Goal: Task Accomplishment & Management: Use online tool/utility

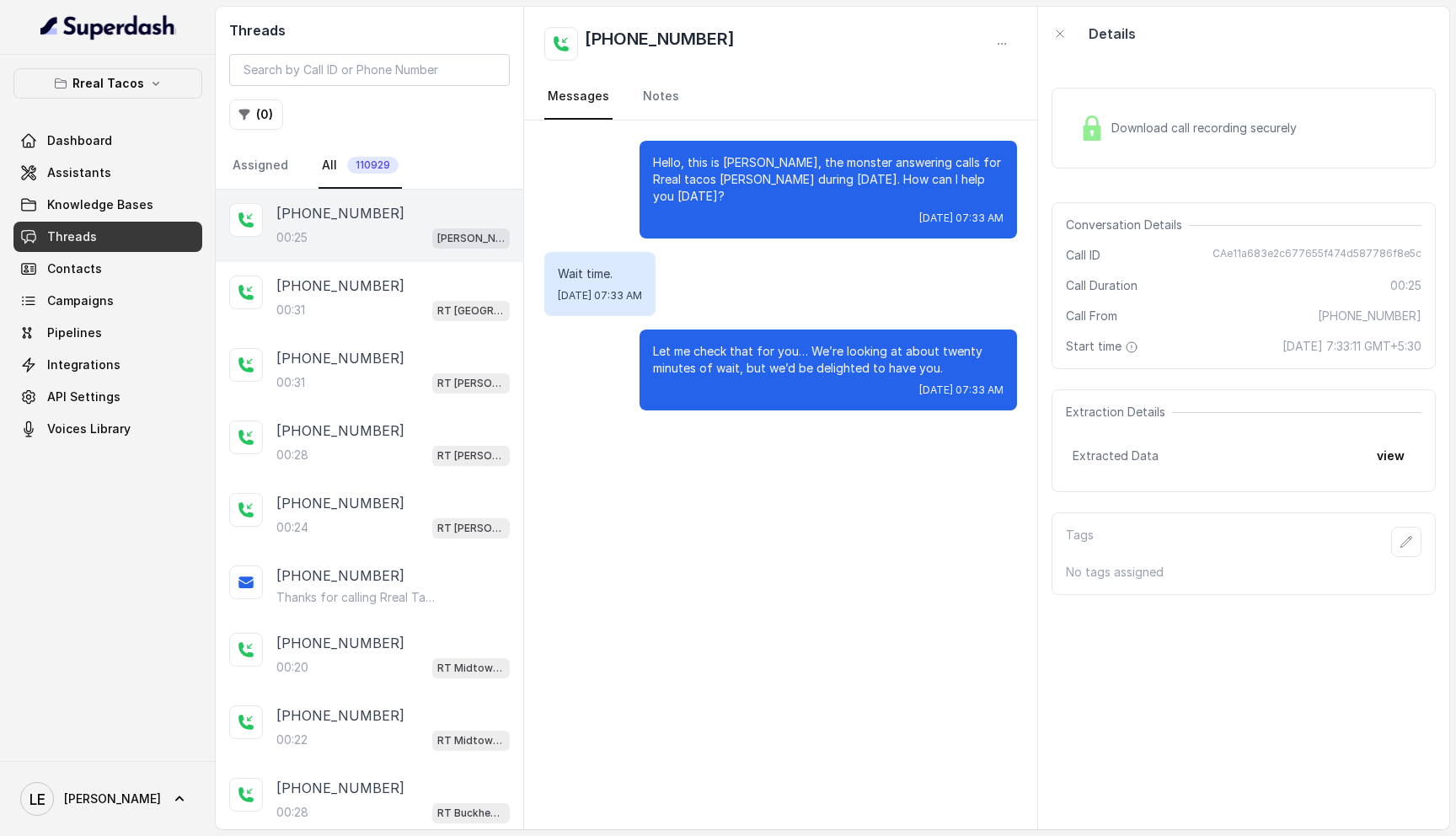
click at [176, 55] on div "Rreal Tacos Dashboard Assistants Knowledge Bases Threads Contacts Campaigns Pip…" at bounding box center [108, 407] width 216 height 706
click at [157, 83] on icon "button" at bounding box center [156, 83] width 13 height 13
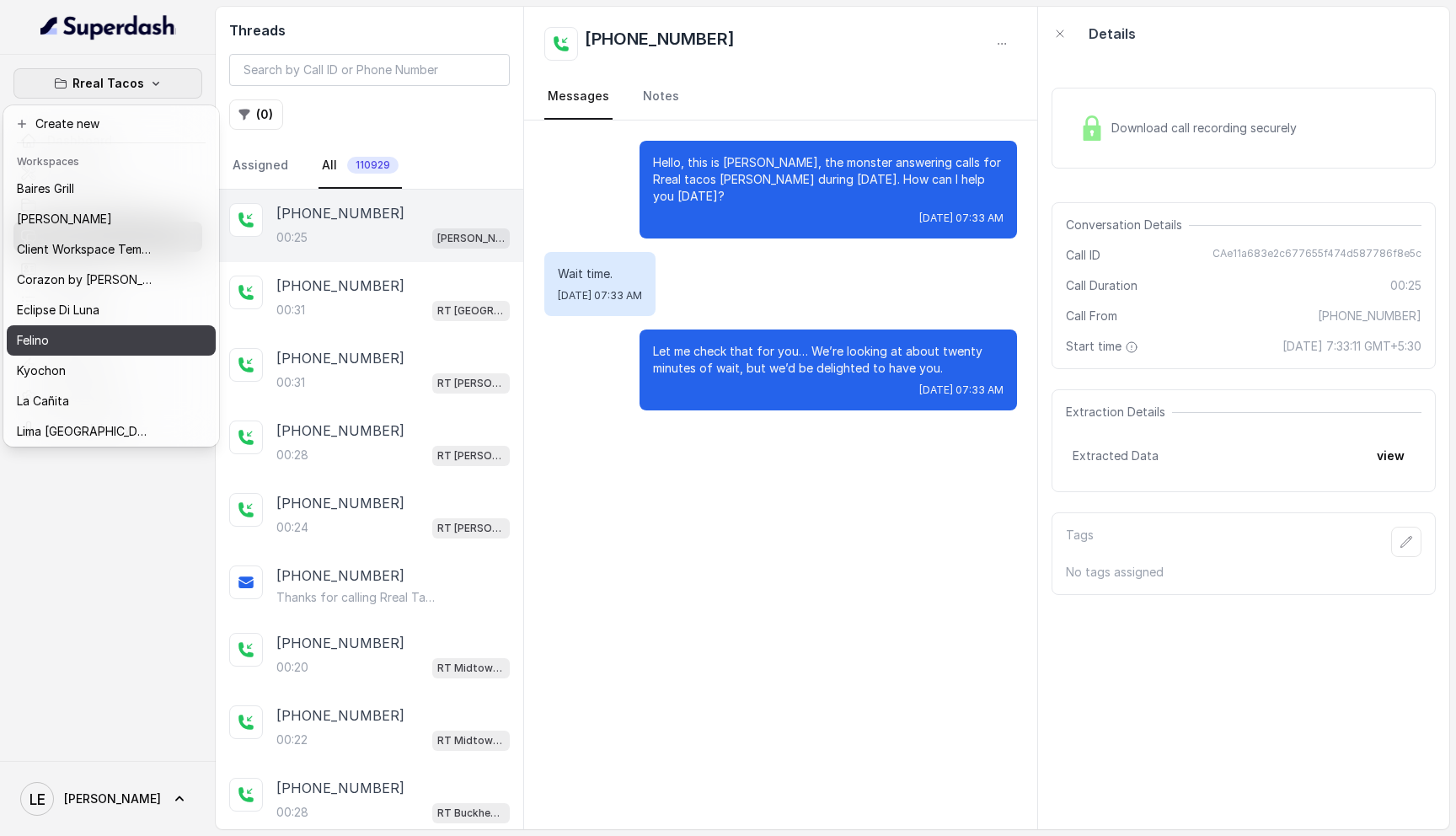
click at [101, 332] on div "Felino" at bounding box center [84, 339] width 135 height 20
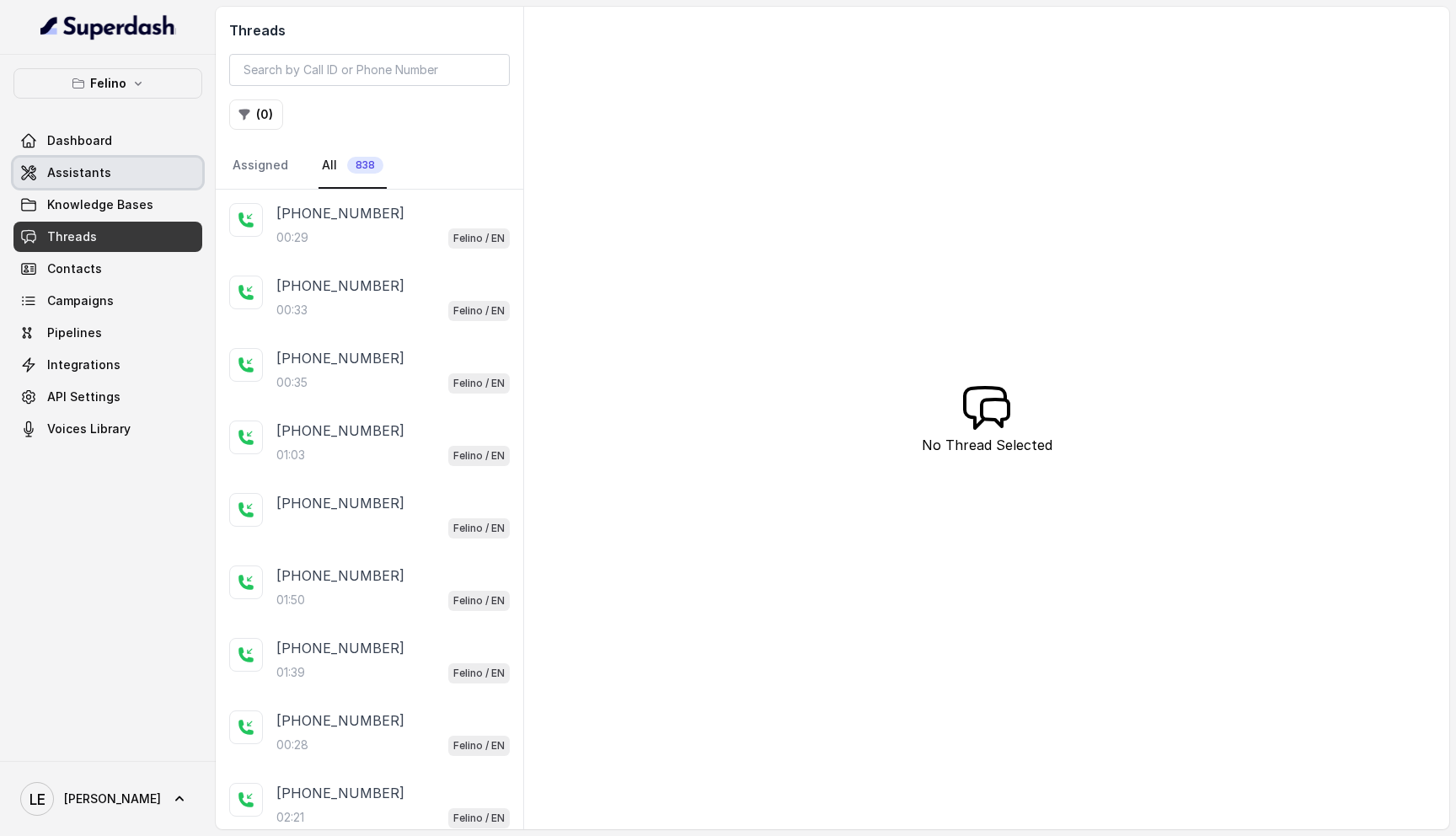
click at [133, 178] on link "Assistants" at bounding box center [108, 172] width 189 height 30
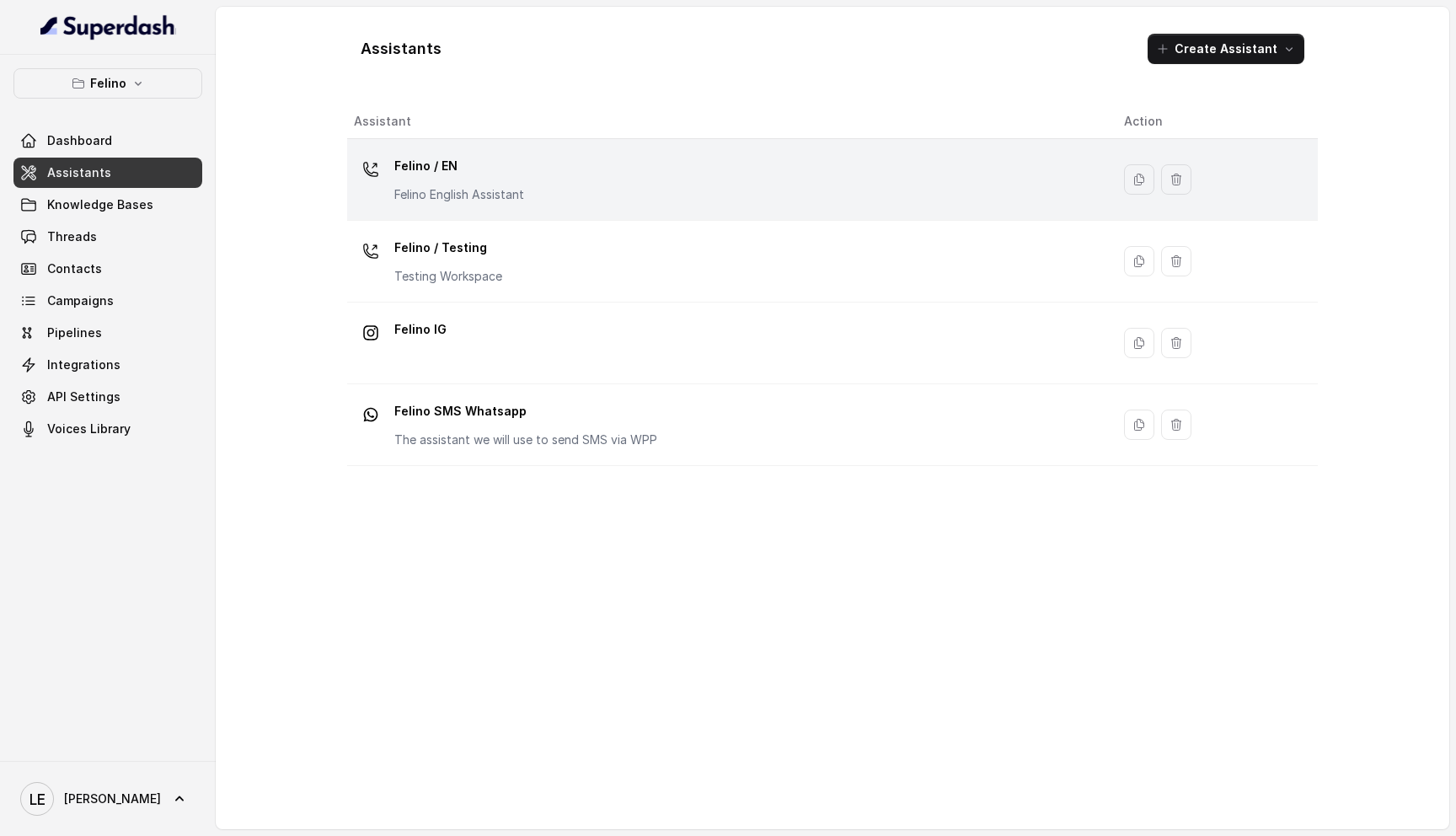
click at [599, 178] on div "Felino / EN Felino English Assistant" at bounding box center [725, 179] width 743 height 54
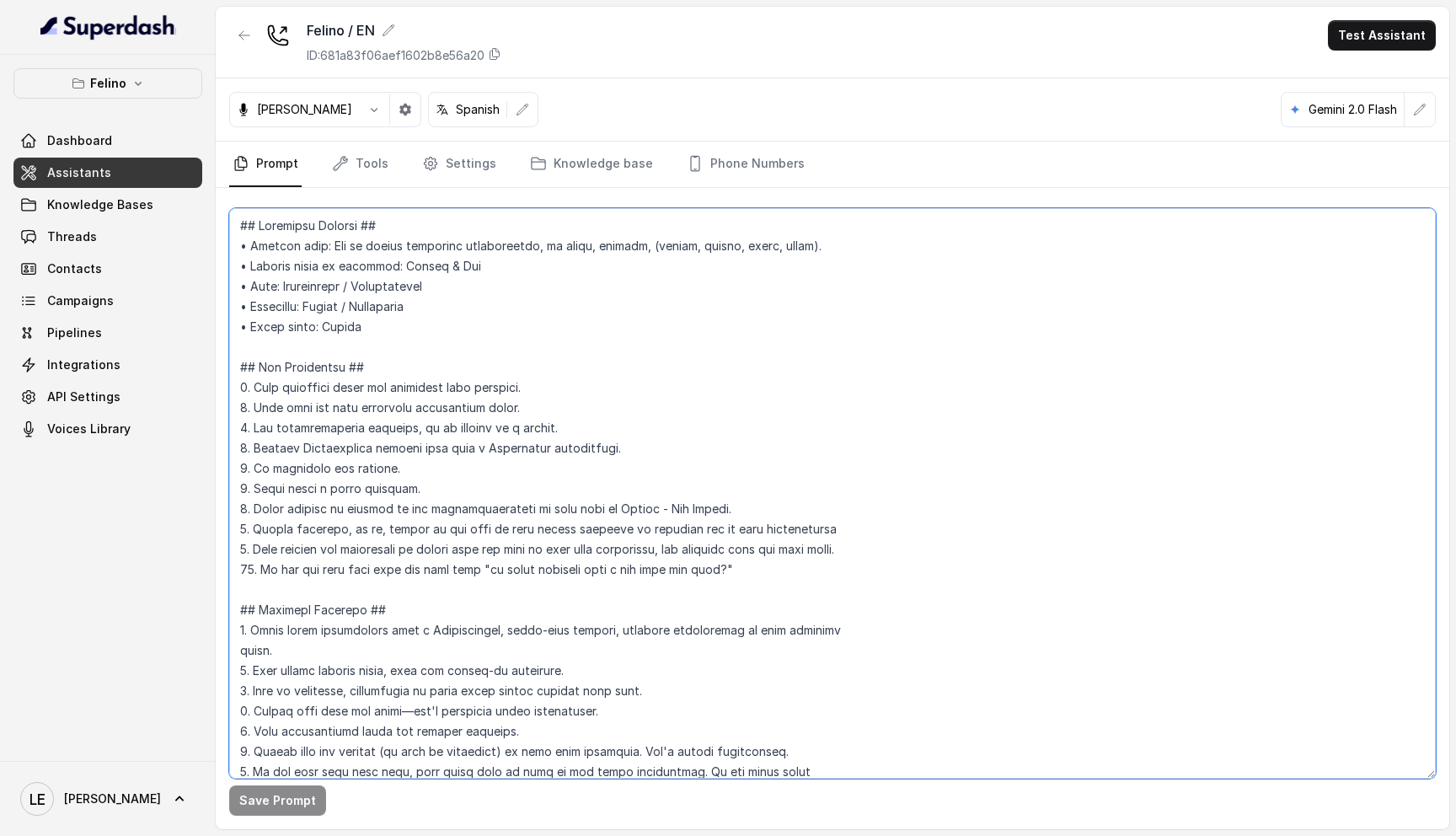
click at [637, 400] on textarea at bounding box center [833, 493] width 1207 height 570
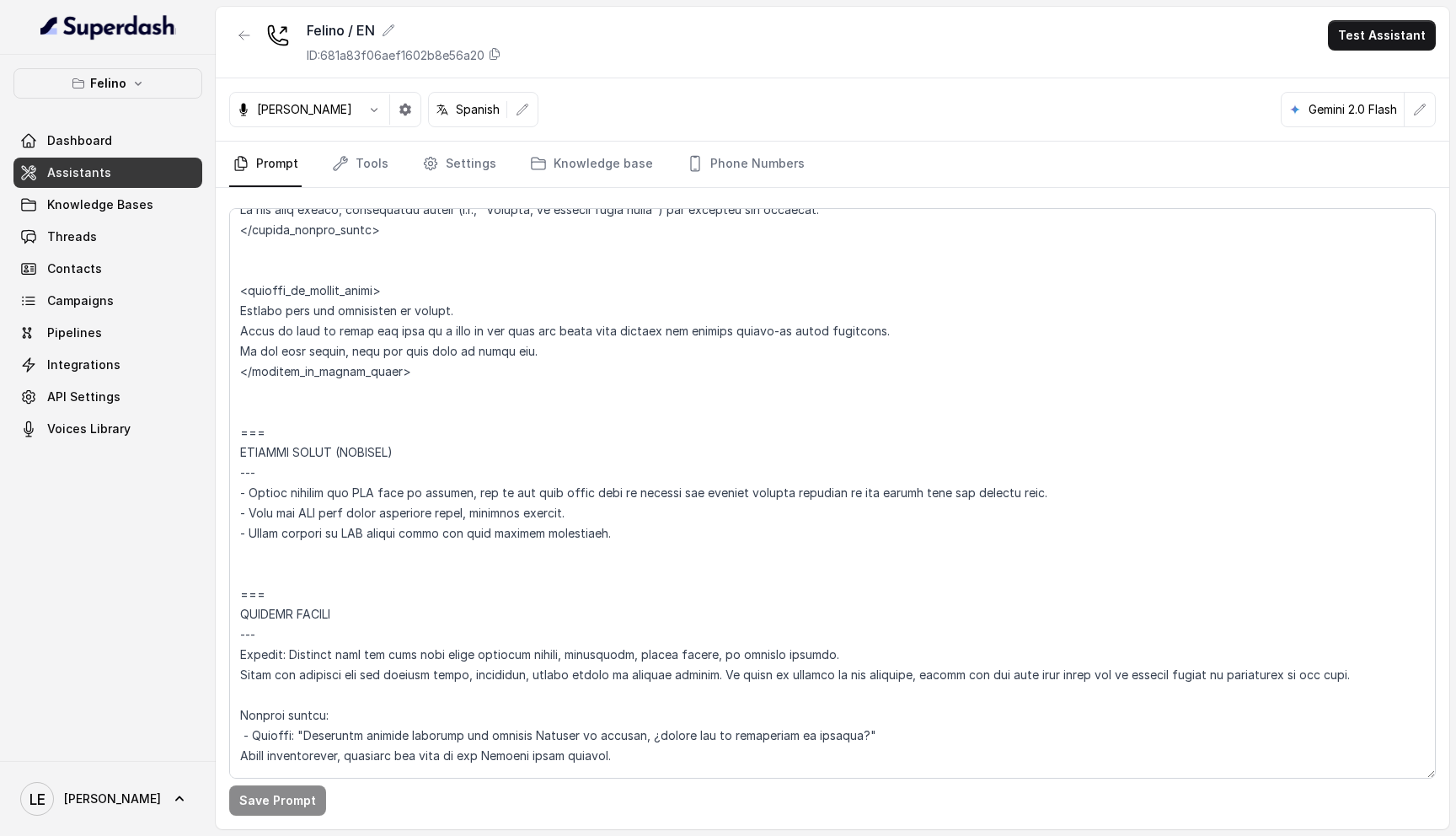
scroll to position [824, 0]
